Goal: Information Seeking & Learning: Learn about a topic

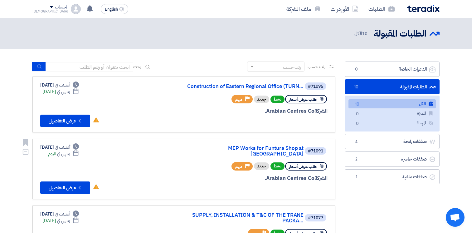
click at [224, 145] on link "MEP Works for Funtura Shop at [GEOGRAPHIC_DATA]" at bounding box center [241, 150] width 125 height 11
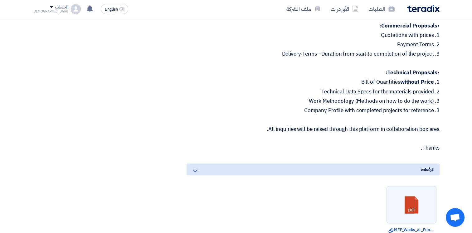
scroll to position [1247, 0]
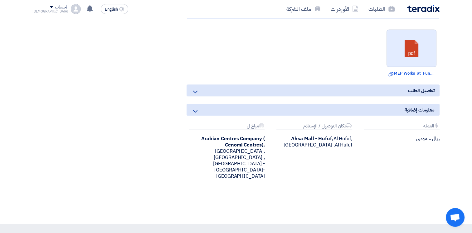
click at [405, 55] on link at bounding box center [412, 48] width 50 height 37
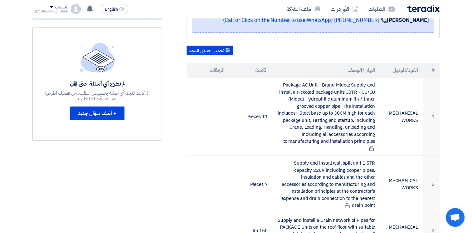
scroll to position [0, 0]
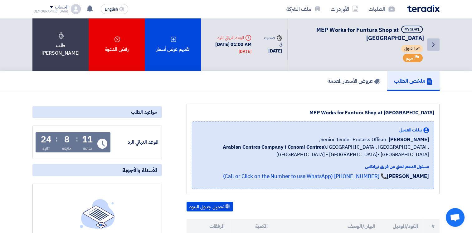
click at [437, 43] on link "Back" at bounding box center [433, 44] width 12 height 12
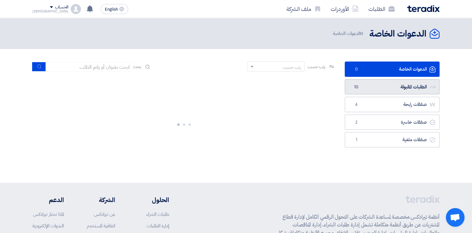
click at [368, 90] on link "الطلبات المقبولة الطلبات المقبولة 10" at bounding box center [392, 86] width 95 height 15
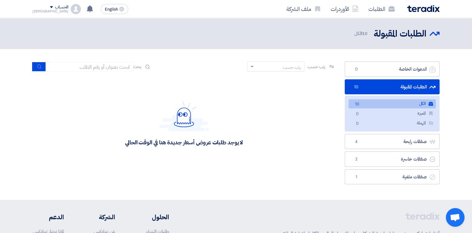
click at [383, 85] on link "الطلبات المقبولة الطلبات المقبولة 10" at bounding box center [392, 86] width 95 height 15
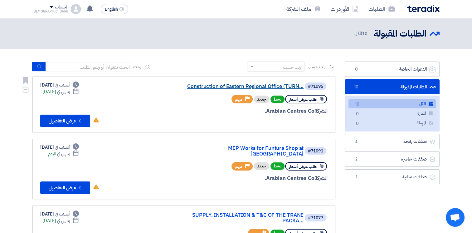
click at [214, 85] on link "Construction of Eastern Regional Office (TURN..." at bounding box center [241, 87] width 125 height 6
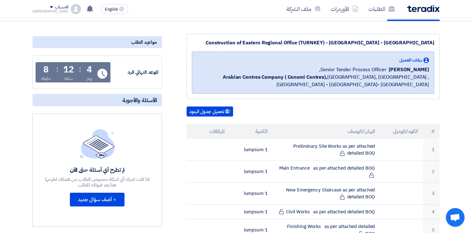
scroll to position [71, 0]
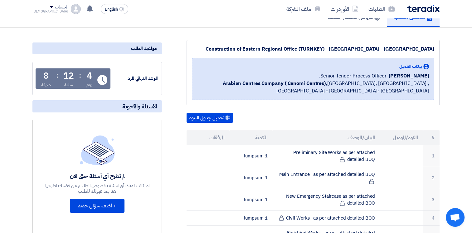
drag, startPoint x: 326, startPoint y: 76, endPoint x: 417, endPoint y: 91, distance: 92.1
click at [417, 91] on div "بيانات العميل [PERSON_NAME] Senior Tender Process Officer, Arabian Centres Comp…" at bounding box center [313, 78] width 232 height 31
drag, startPoint x: 417, startPoint y: 91, endPoint x: 367, endPoint y: 79, distance: 51.6
click at [398, 82] on span "Arabian Centres Company ( [GEOGRAPHIC_DATA]), [GEOGRAPHIC_DATA], [GEOGRAPHIC_DA…" at bounding box center [313, 87] width 232 height 15
click at [322, 73] on div "[PERSON_NAME] Senior Tender Process Officer," at bounding box center [313, 75] width 232 height 7
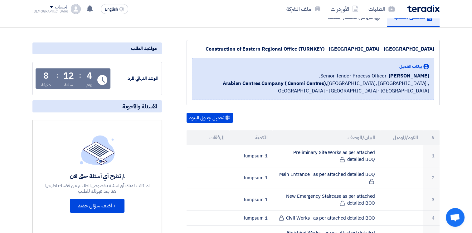
drag, startPoint x: 326, startPoint y: 75, endPoint x: 423, endPoint y: 89, distance: 98.0
click at [423, 89] on div "بيانات العميل [PERSON_NAME] Senior Tender Process Officer, Arabian Centres Comp…" at bounding box center [313, 78] width 232 height 31
click at [421, 89] on span "Arabian Centres Company ( [GEOGRAPHIC_DATA]), [GEOGRAPHIC_DATA], [GEOGRAPHIC_DA…" at bounding box center [313, 87] width 232 height 15
click at [352, 77] on span "Senior Tender Process Officer," at bounding box center [352, 75] width 67 height 7
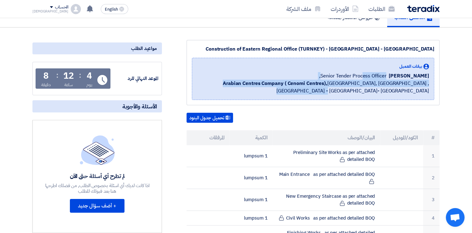
drag, startPoint x: 327, startPoint y: 75, endPoint x: 421, endPoint y: 89, distance: 95.5
click at [421, 89] on div "بيانات العميل [PERSON_NAME] Senior Tender Process Officer, Arabian Centres Comp…" at bounding box center [313, 78] width 232 height 31
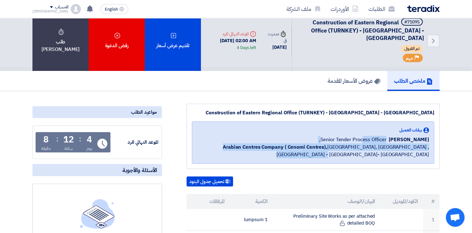
scroll to position [0, 0]
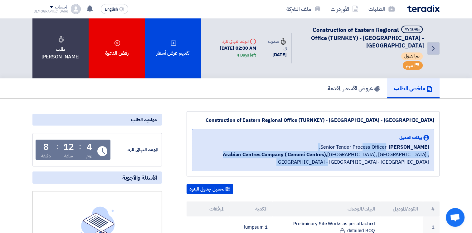
click at [431, 48] on icon "Back" at bounding box center [432, 48] width 7 height 7
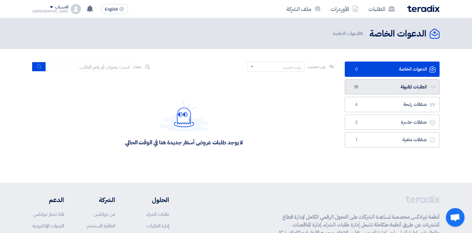
click at [405, 84] on link "الطلبات المقبولة الطلبات المقبولة 10" at bounding box center [392, 86] width 95 height 15
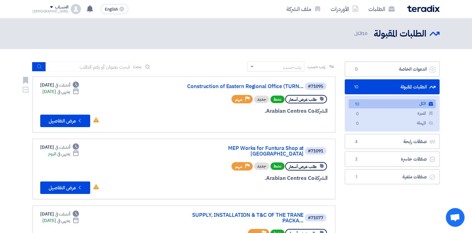
drag, startPoint x: 41, startPoint y: 92, endPoint x: 67, endPoint y: 92, distance: 25.9
click at [67, 92] on div "Deadline ينتهي في [DATE]" at bounding box center [59, 91] width 39 height 7
drag, startPoint x: 39, startPoint y: 207, endPoint x: 82, endPoint y: 215, distance: 44.0
click at [82, 215] on link "#71077 SUPPLY, INSTALLATION & T&C OF THE TRANE PACKA... طلب عرض أسعار نشط Prior…" at bounding box center [183, 235] width 303 height 61
drag, startPoint x: 82, startPoint y: 215, endPoint x: 46, endPoint y: 205, distance: 37.0
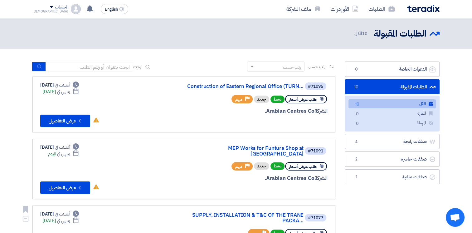
click at [49, 210] on div "Deadline أنشئت في [DATE]" at bounding box center [59, 213] width 39 height 7
drag, startPoint x: 42, startPoint y: 205, endPoint x: 82, endPoint y: 213, distance: 40.8
click at [79, 213] on div "Deadline أنشئت في [DATE] Deadline ينتهي في [DATE]" at bounding box center [59, 216] width 39 height 13
drag, startPoint x: 82, startPoint y: 213, endPoint x: 46, endPoint y: 205, distance: 37.3
click at [46, 210] on div "Deadline أنشئت في [DATE]" at bounding box center [59, 213] width 39 height 7
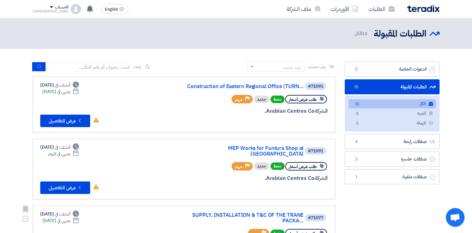
click at [42, 210] on div "Deadline أنشئت في [DATE]" at bounding box center [59, 213] width 39 height 7
drag, startPoint x: 41, startPoint y: 206, endPoint x: 70, endPoint y: 213, distance: 29.7
click at [70, 213] on div "Deadline أنشئت في [DATE] Deadline ينتهي في [DATE]" at bounding box center [59, 216] width 39 height 13
